Goal: Task Accomplishment & Management: Manage account settings

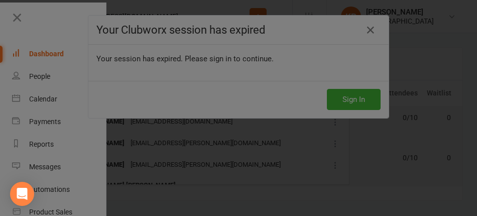
scroll to position [281, 0]
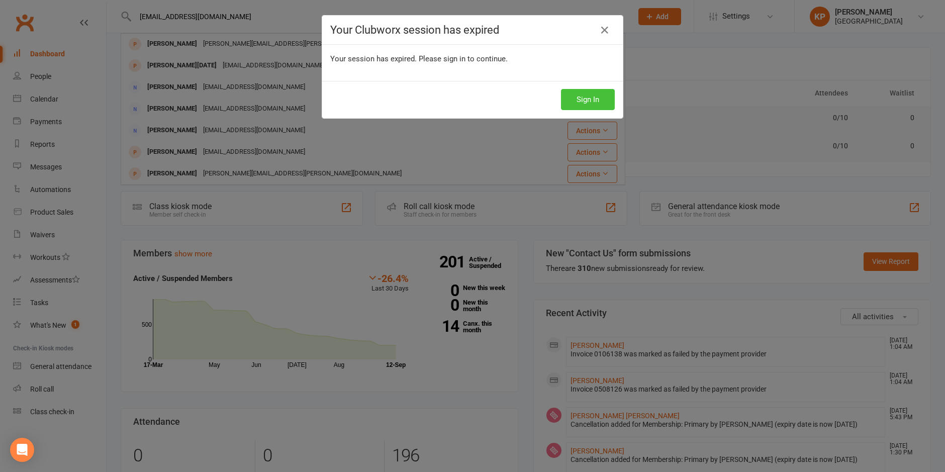
click at [469, 97] on button "Sign In" at bounding box center [588, 99] width 54 height 21
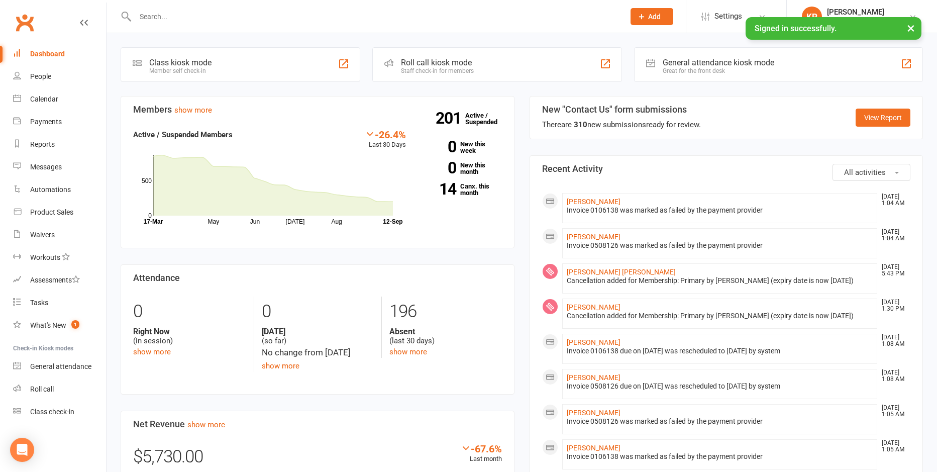
click at [202, 18] on input "text" at bounding box center [374, 17] width 485 height 14
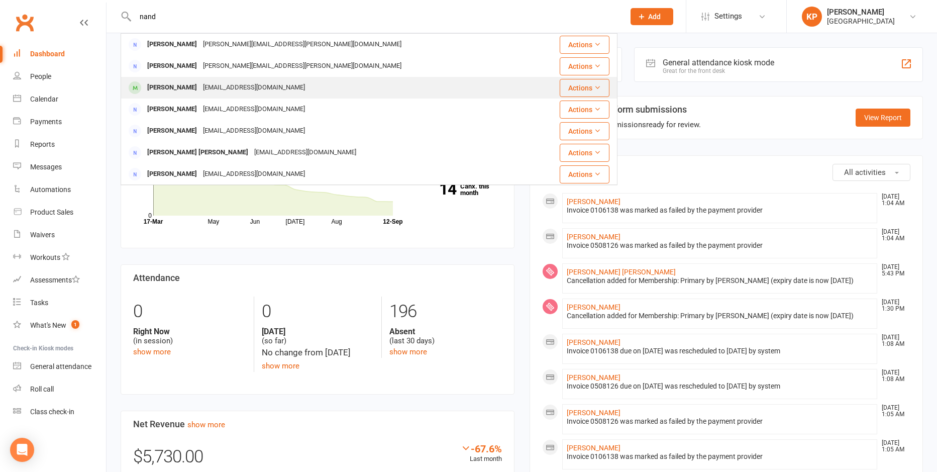
type input "nand"
click at [186, 92] on div "Surya Nandury" at bounding box center [172, 87] width 56 height 15
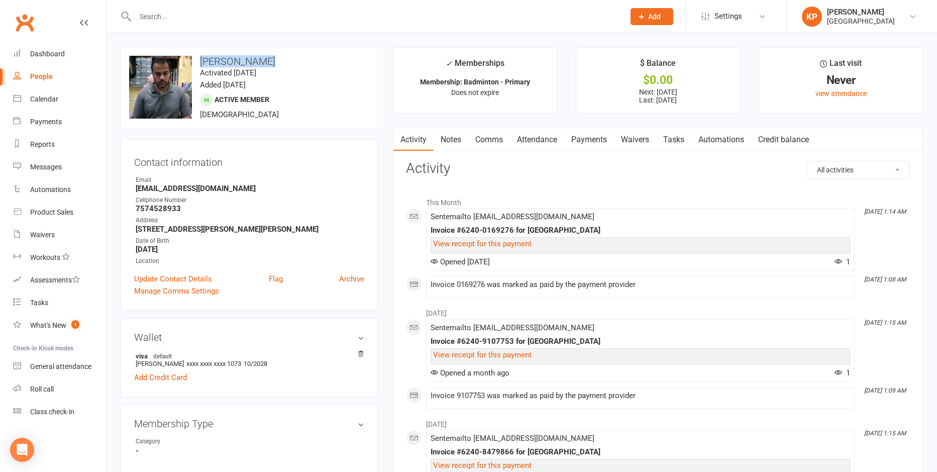
drag, startPoint x: 270, startPoint y: 59, endPoint x: 201, endPoint y: 60, distance: 68.8
click at [201, 60] on h3 "Surya Nandury" at bounding box center [249, 61] width 240 height 11
copy div "change photo Surya Nandury"
click at [301, 59] on h3 "Surya Nandury" at bounding box center [249, 61] width 240 height 11
click at [682, 339] on div "Invoice #6240-9107753 for Fortius Sports Academy" at bounding box center [641, 341] width 420 height 9
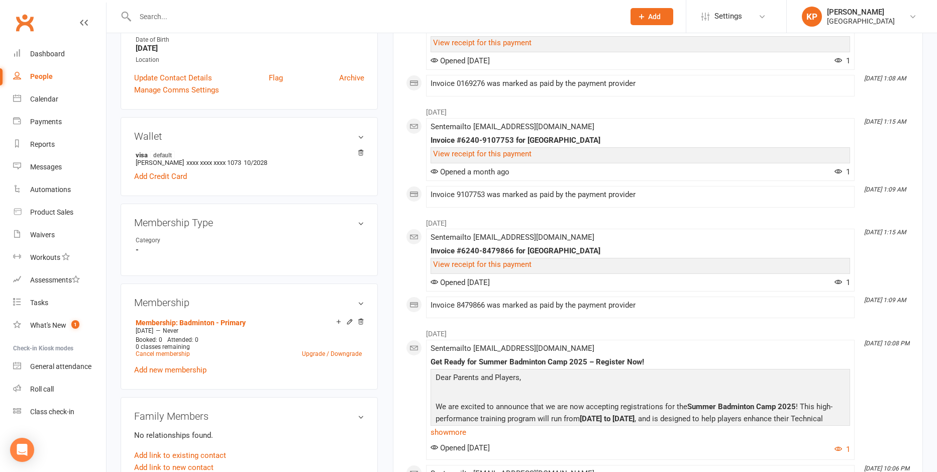
scroll to position [251, 0]
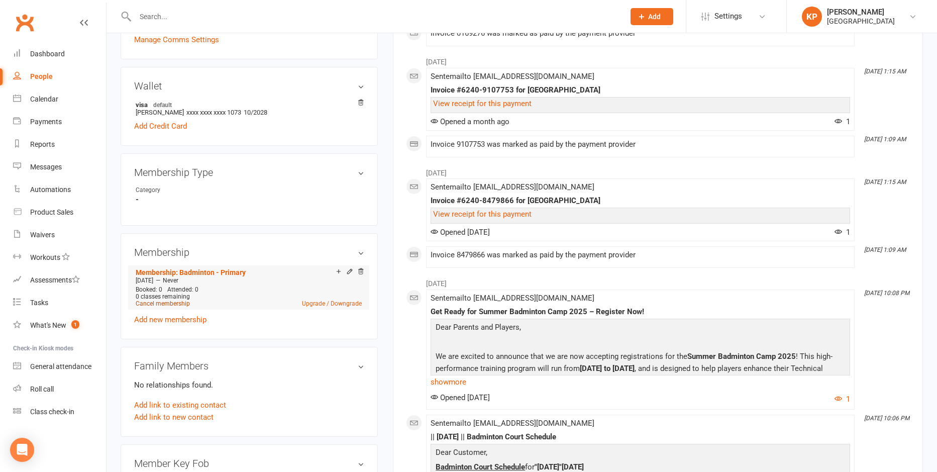
click at [178, 301] on link "Cancel membership" at bounding box center [163, 303] width 54 height 7
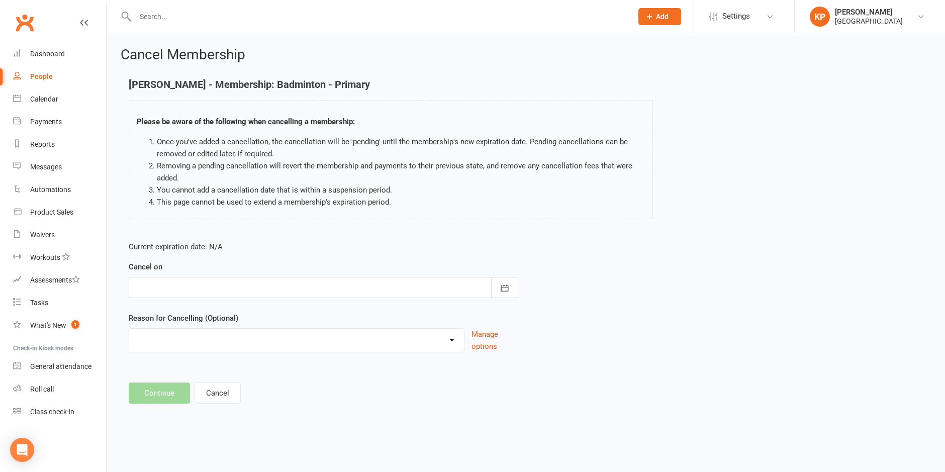
click at [198, 282] on div at bounding box center [323, 287] width 389 height 21
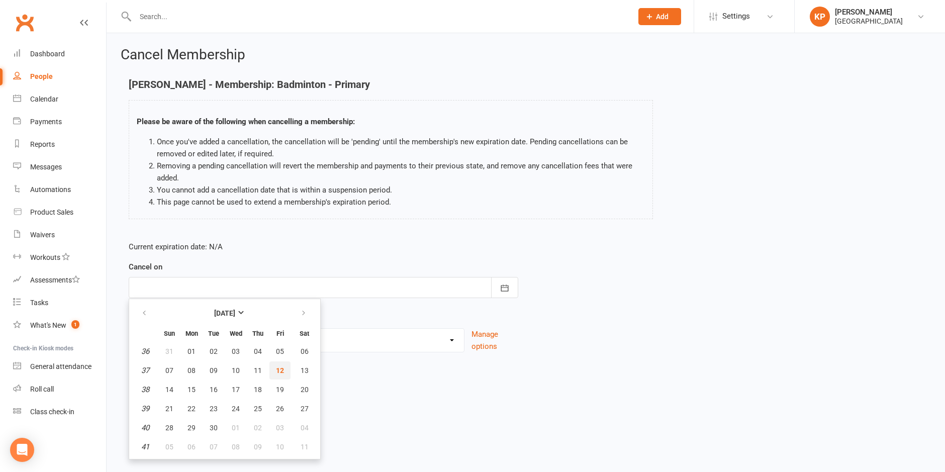
click at [272, 366] on button "12" at bounding box center [279, 370] width 21 height 18
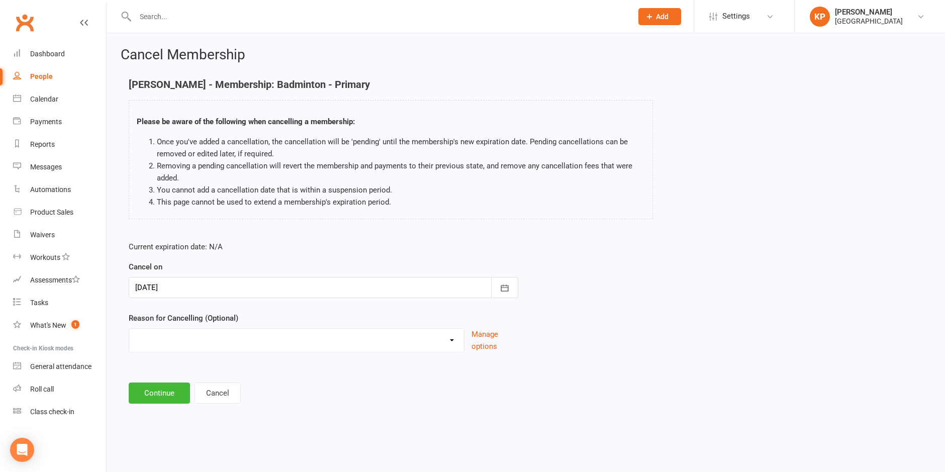
click at [225, 342] on select "Annual Membership - No longer available after 12/31/2023 Coach Requested to can…" at bounding box center [296, 339] width 335 height 20
click at [213, 332] on select "Annual Membership - No longer available after 12/31/2023 Coach Requested to can…" at bounding box center [296, 339] width 335 height 20
click at [226, 290] on div at bounding box center [323, 287] width 389 height 21
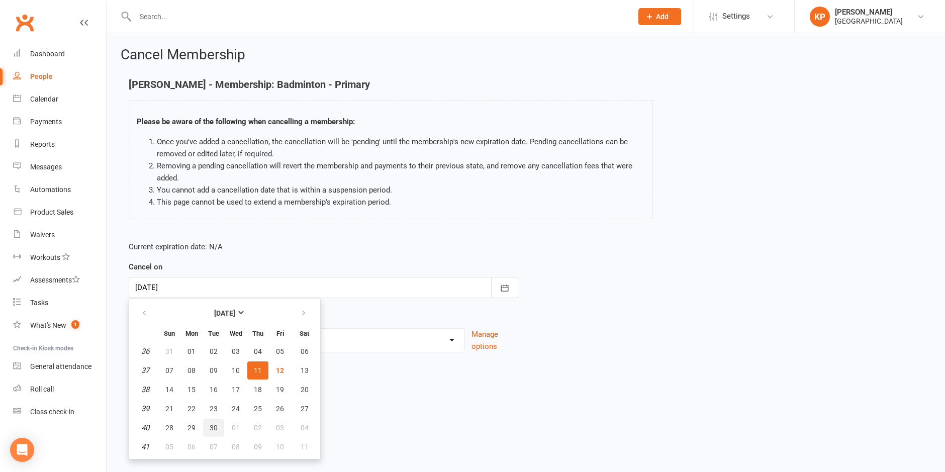
click at [214, 426] on span "30" at bounding box center [214, 428] width 8 height 8
type input "30 Sep 2025"
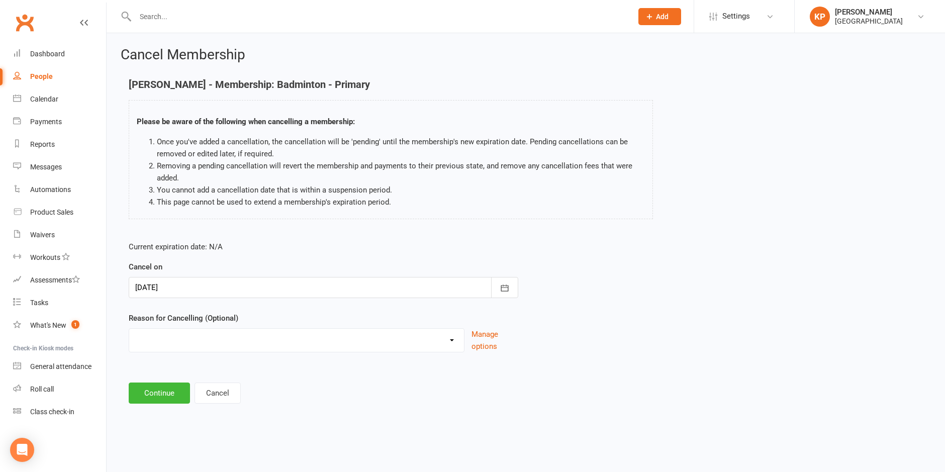
click at [197, 348] on select "Annual Membership - No longer available after 12/31/2023 Coach Requested to can…" at bounding box center [296, 339] width 335 height 20
select select "6"
click at [129, 329] on select "Annual Membership - No longer available after 12/31/2023 Coach Requested to can…" at bounding box center [296, 339] width 335 height 20
click at [164, 389] on button "Continue" at bounding box center [159, 392] width 61 height 21
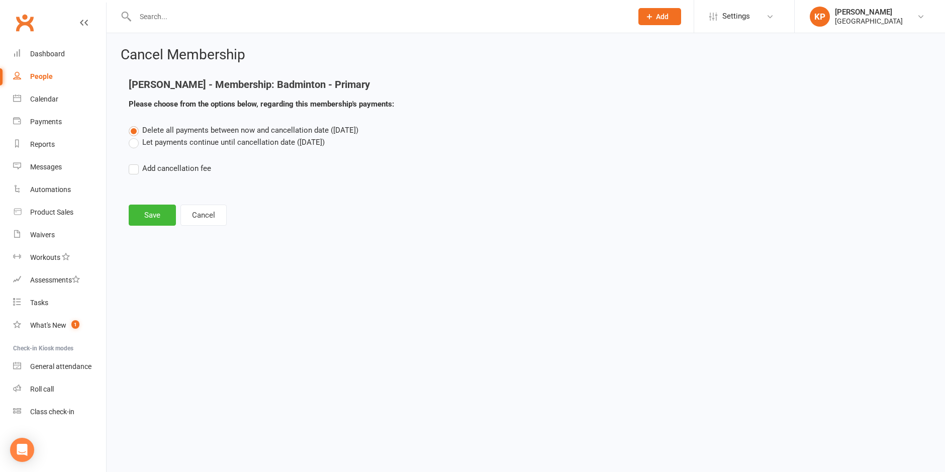
click at [166, 138] on label "Let payments continue until cancellation date (Sep 30, 2025)" at bounding box center [227, 142] width 196 height 12
click at [135, 136] on input "Let payments continue until cancellation date (Sep 30, 2025)" at bounding box center [132, 136] width 7 height 0
click at [150, 220] on button "Save" at bounding box center [152, 214] width 47 height 21
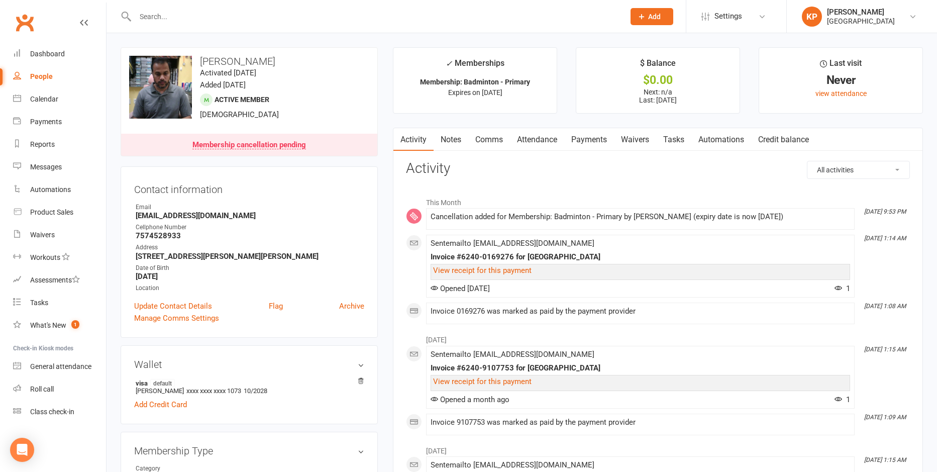
click at [197, 12] on input "text" at bounding box center [374, 17] width 485 height 14
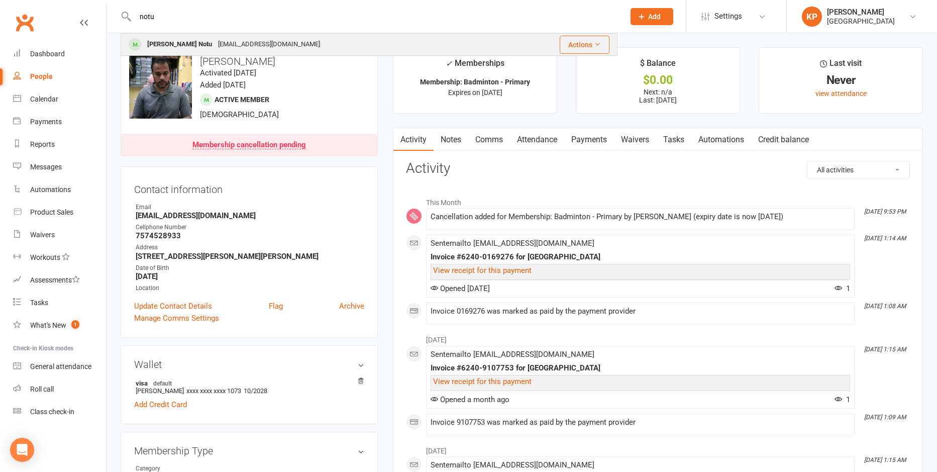
type input "notu"
click at [313, 35] on div "Mallikharjuna Notu nmreddy1988@gmail.com" at bounding box center [315, 44] width 386 height 21
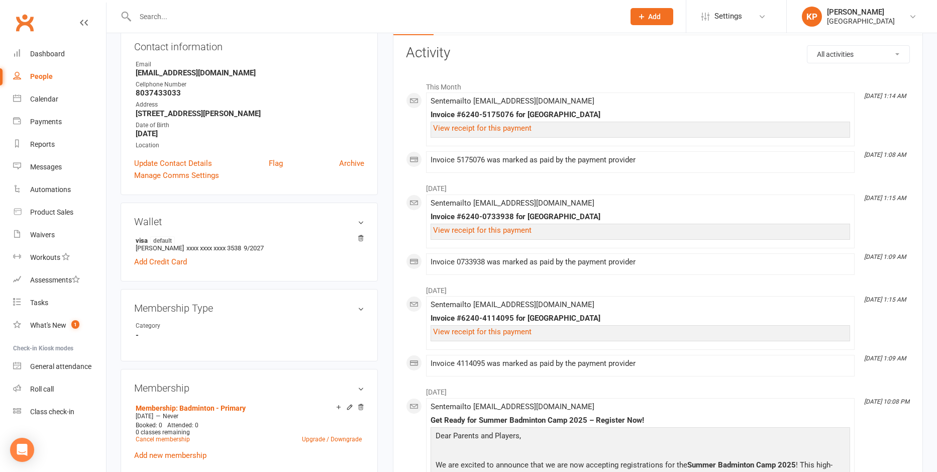
scroll to position [301, 0]
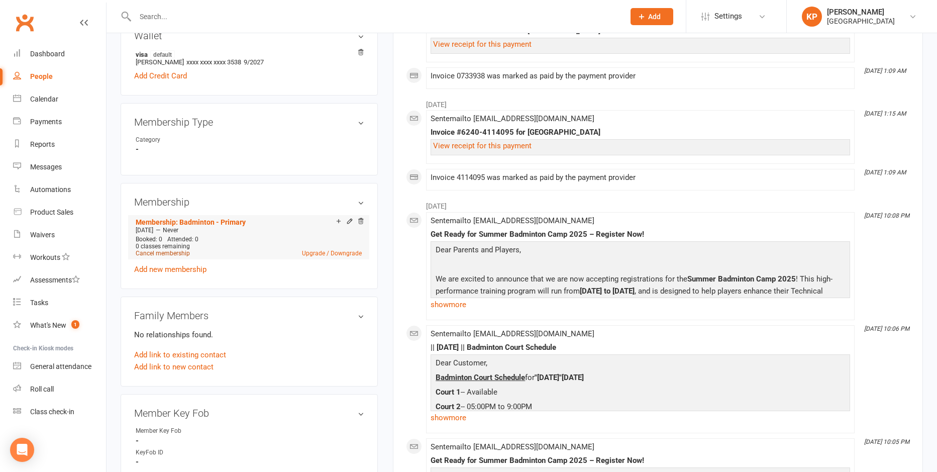
click at [172, 253] on link "Cancel membership" at bounding box center [163, 253] width 54 height 7
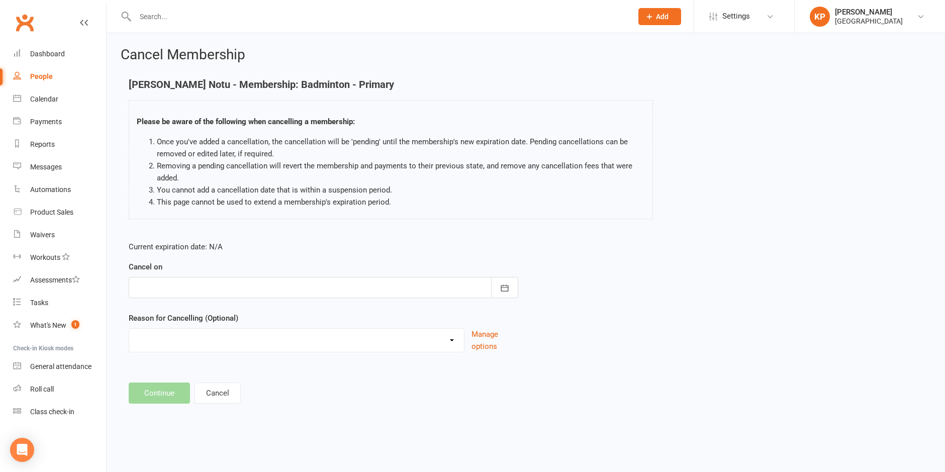
click at [197, 301] on form "Current expiration date: N/A Cancel on September 2025 Sun Mon Tue Wed Thu Fri S…" at bounding box center [323, 297] width 389 height 112
click at [199, 292] on div at bounding box center [323, 287] width 389 height 21
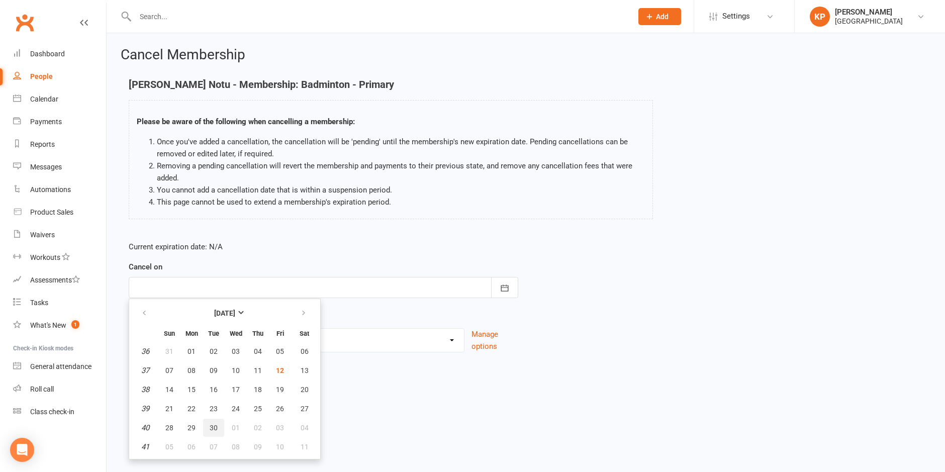
click at [219, 420] on button "30" at bounding box center [213, 428] width 21 height 18
type input "30 Sep 2025"
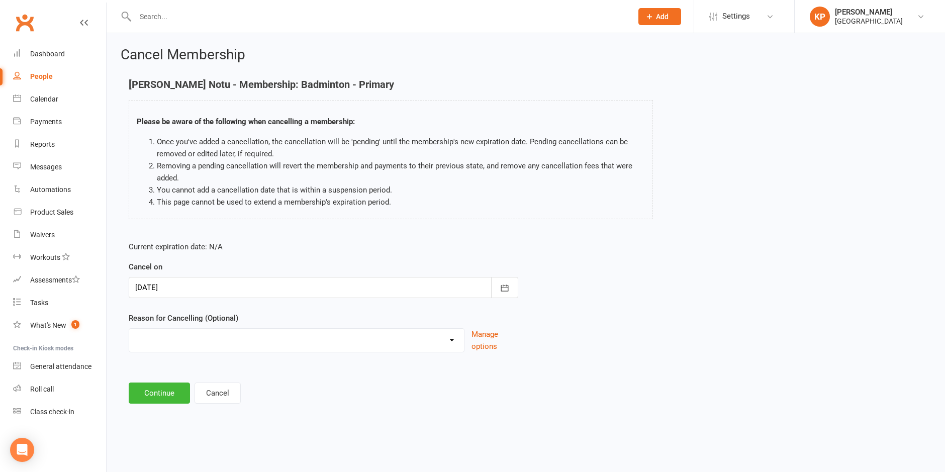
click at [189, 338] on select "Annual Membership - No longer available after 12/31/2023 Coach Requested to can…" at bounding box center [296, 339] width 335 height 20
select select "6"
click at [129, 329] on select "Annual Membership - No longer available after 12/31/2023 Coach Requested to can…" at bounding box center [296, 339] width 335 height 20
click at [173, 397] on button "Continue" at bounding box center [159, 392] width 61 height 21
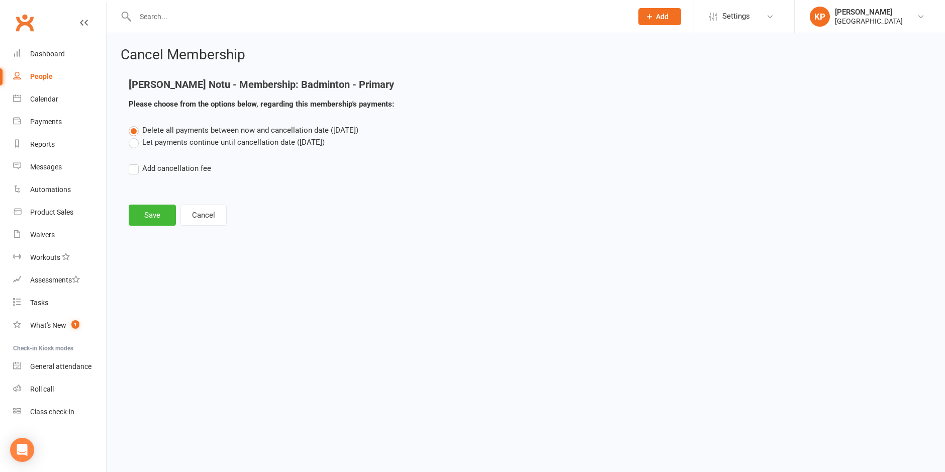
click at [169, 144] on label "Let payments continue until cancellation date (Sep 30, 2025)" at bounding box center [227, 142] width 196 height 12
click at [135, 136] on input "Let payments continue until cancellation date (Sep 30, 2025)" at bounding box center [132, 136] width 7 height 0
click at [155, 215] on button "Save" at bounding box center [152, 214] width 47 height 21
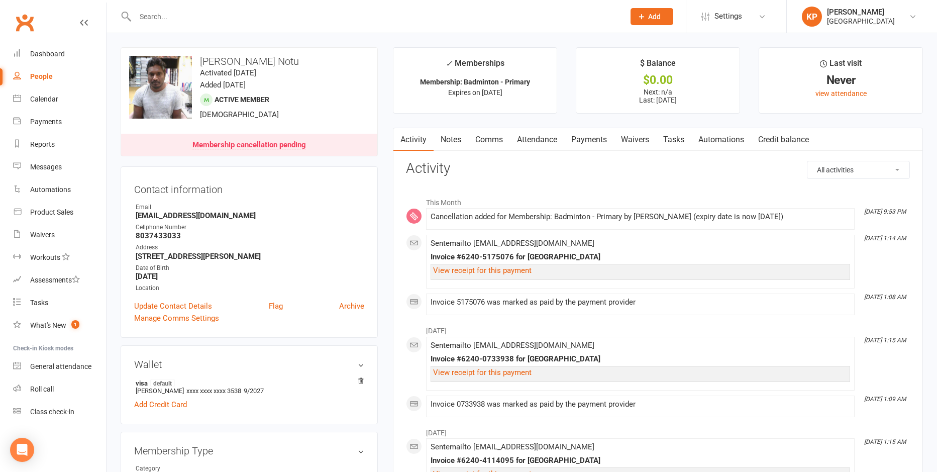
click at [586, 138] on link "Payments" at bounding box center [589, 139] width 50 height 23
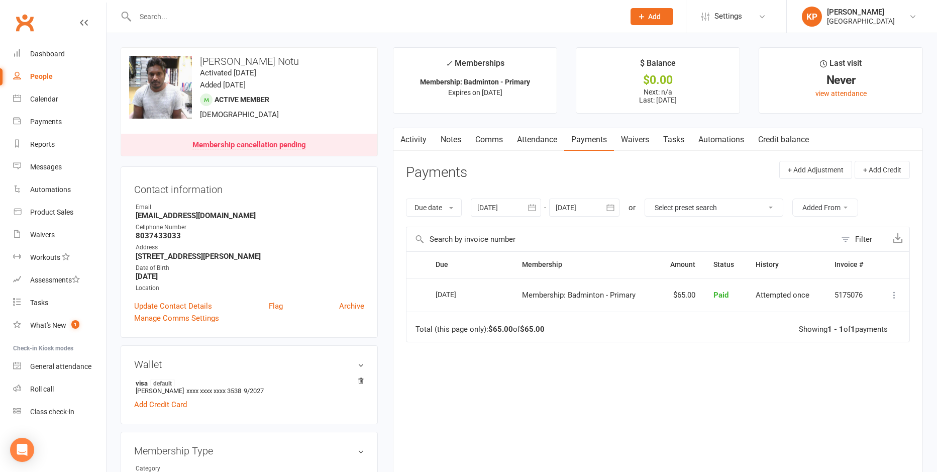
click at [431, 138] on link "Activity" at bounding box center [413, 139] width 40 height 23
